Goal: Transaction & Acquisition: Purchase product/service

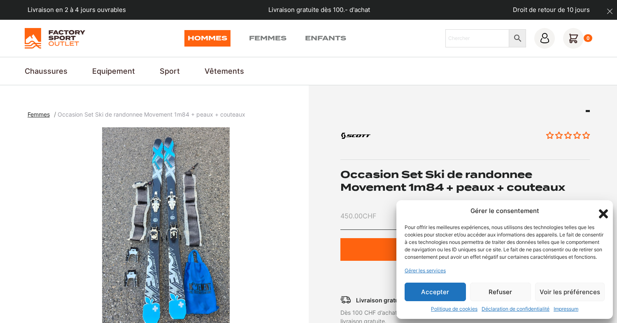
click at [445, 292] on button "Accepter" at bounding box center [435, 291] width 61 height 19
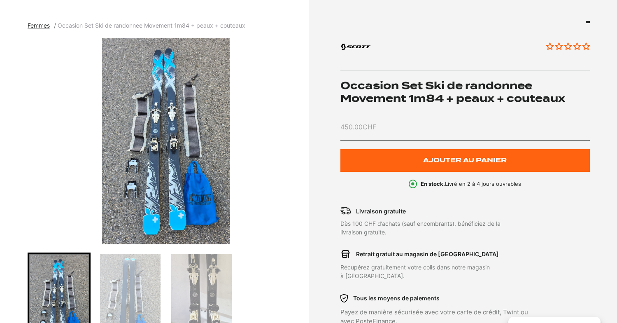
scroll to position [82, 0]
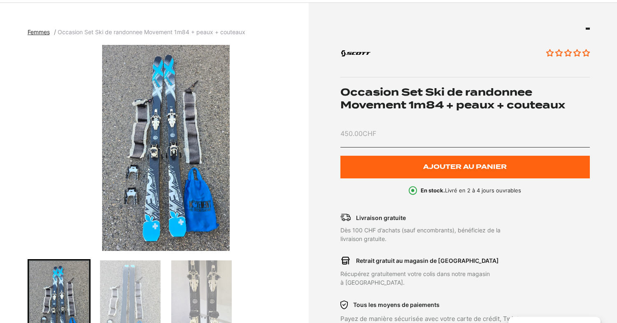
click at [144, 132] on img "1 of 3" at bounding box center [166, 148] width 277 height 206
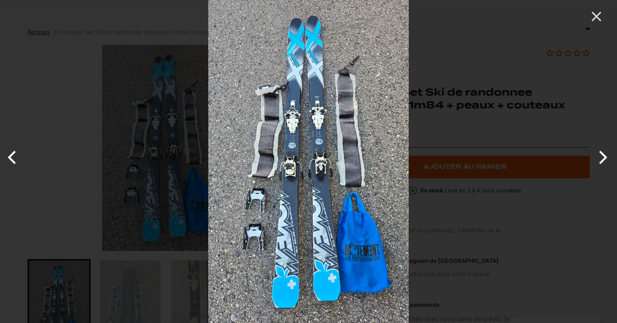
click at [602, 154] on button "Next" at bounding box center [601, 157] width 31 height 41
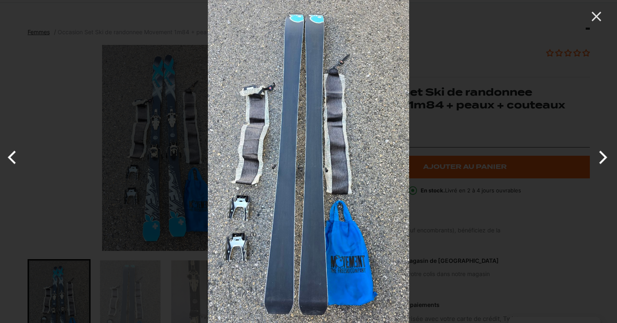
click at [602, 154] on button "Next" at bounding box center [601, 157] width 31 height 41
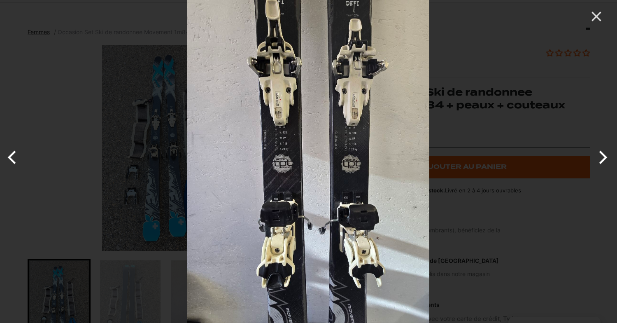
click at [602, 154] on button "Next" at bounding box center [601, 157] width 31 height 41
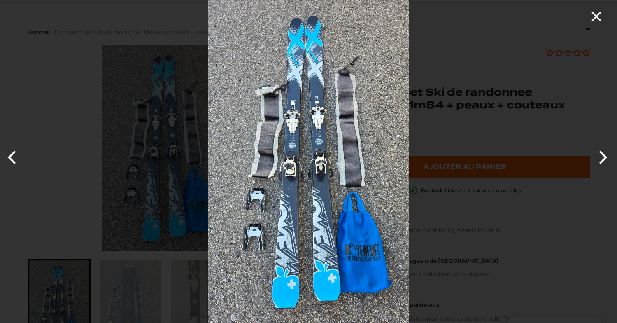
click at [594, 16] on icon "Close" at bounding box center [596, 16] width 16 height 16
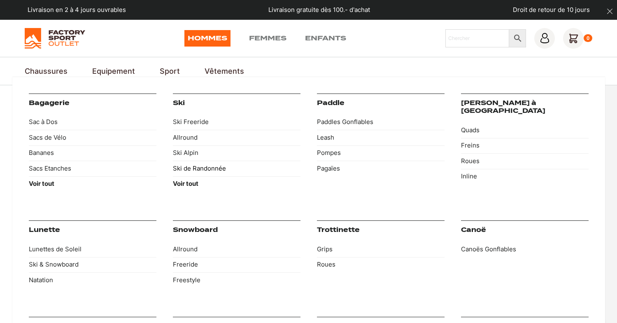
click at [206, 169] on link "Ski de Randonnée" at bounding box center [237, 169] width 128 height 16
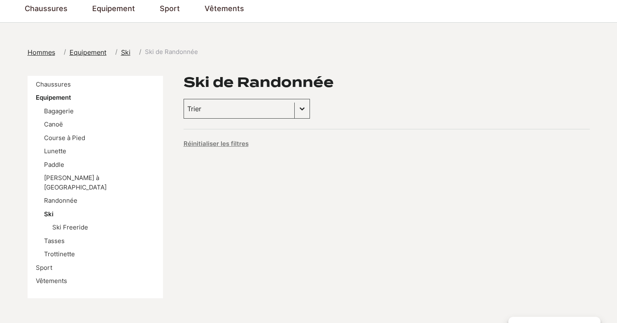
scroll to position [82, 0]
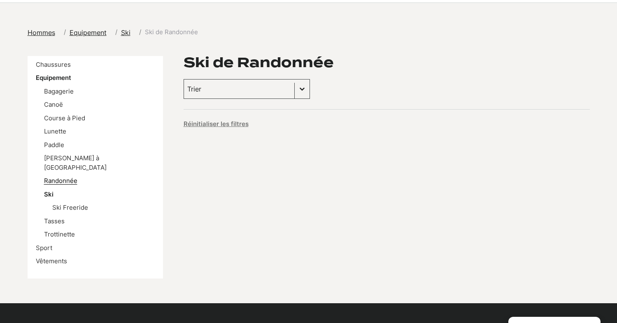
click at [55, 177] on link "Randonnée" at bounding box center [60, 181] width 33 height 8
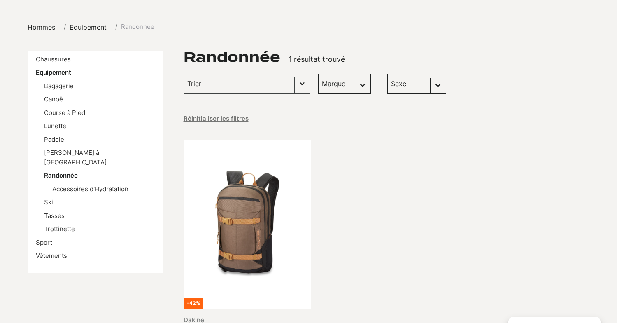
scroll to position [82, 0]
